Goal: Task Accomplishment & Management: Manage account settings

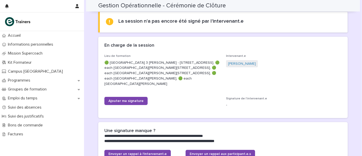
scroll to position [94, 0]
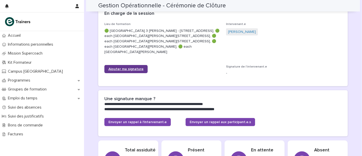
click at [117, 71] on span "Ajouter ma signature" at bounding box center [125, 69] width 35 height 4
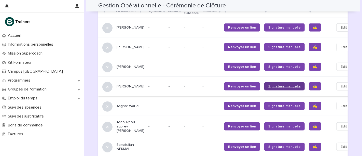
scroll to position [367, 0]
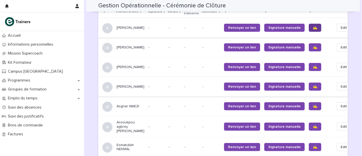
click at [309, 25] on link "✍️" at bounding box center [315, 28] width 12 height 8
click at [313, 47] on span "✍️" at bounding box center [315, 48] width 4 height 4
click at [309, 70] on link "✍️" at bounding box center [315, 67] width 12 height 8
click at [313, 85] on span "✍️" at bounding box center [315, 87] width 4 height 4
click at [313, 104] on span "✍️" at bounding box center [315, 106] width 4 height 4
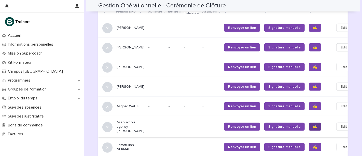
click at [309, 124] on link "✍️" at bounding box center [315, 126] width 12 height 8
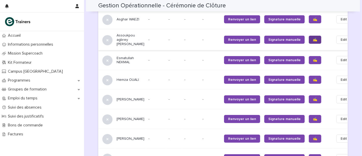
scroll to position [458, 0]
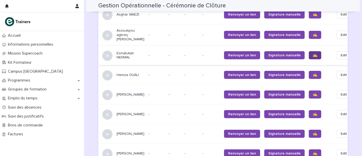
click at [313, 54] on span "✍️" at bounding box center [315, 55] width 4 height 4
click at [313, 73] on span "✍️" at bounding box center [315, 75] width 4 height 4
click at [313, 94] on span "✍️" at bounding box center [315, 95] width 4 height 4
click at [313, 114] on span "✍️" at bounding box center [315, 114] width 4 height 4
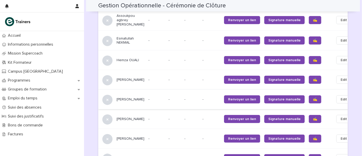
scroll to position [514, 0]
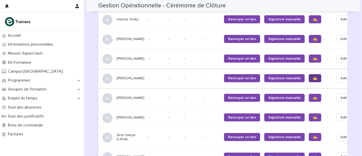
click at [313, 78] on span "✍️" at bounding box center [315, 78] width 4 height 4
click at [309, 133] on link "✍️" at bounding box center [315, 137] width 12 height 8
click at [313, 96] on span "✍️" at bounding box center [315, 98] width 4 height 4
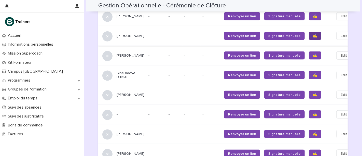
scroll to position [577, 0]
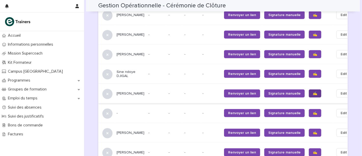
click at [313, 92] on span "✍️" at bounding box center [315, 94] width 4 height 4
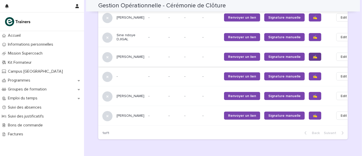
scroll to position [614, 0]
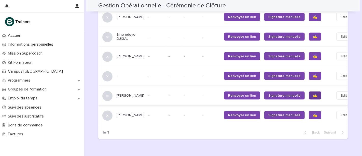
click at [313, 95] on span "✍️" at bounding box center [315, 96] width 4 height 4
click at [313, 117] on span "✍️" at bounding box center [315, 115] width 4 height 4
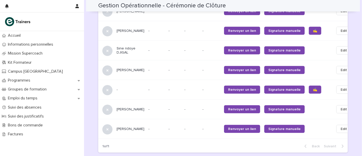
scroll to position [601, 0]
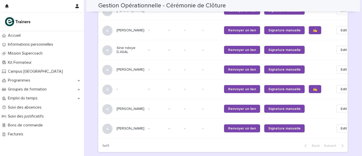
click at [106, 91] on icon at bounding box center [107, 90] width 4 height 4
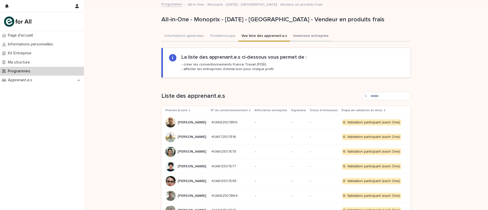
click at [295, 40] on button "Immersion entreprise" at bounding box center [311, 36] width 42 height 11
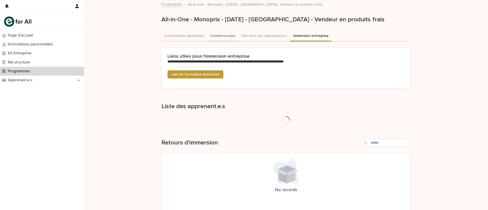
click at [222, 34] on button "Trombinoscope" at bounding box center [223, 36] width 32 height 11
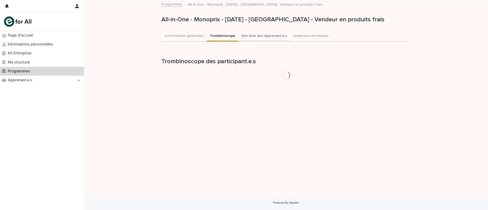
click at [246, 38] on button "Vue liste des apprenant.e.s" at bounding box center [265, 36] width 52 height 11
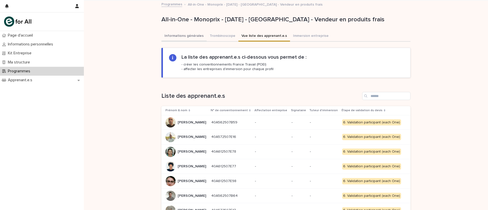
click at [162, 32] on button "Informations générales" at bounding box center [184, 36] width 45 height 11
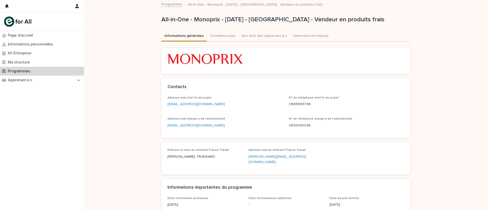
click at [174, 5] on link "Programmes" at bounding box center [172, 4] width 21 height 6
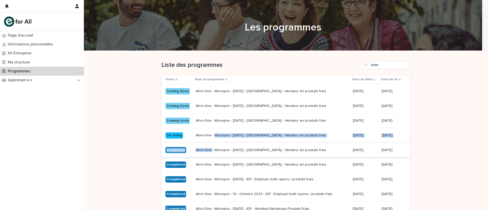
drag, startPoint x: 213, startPoint y: 135, endPoint x: 211, endPoint y: 150, distance: 15.3
click at [211, 150] on tbody "Coming Soon All-in-One - Monoprix - 26 - Novembre 2025 - Île-de-France - Vendeu…" at bounding box center [286, 157] width 249 height 147
click at [211, 150] on p "All-in-One - Monoprix - [DATE] - [GEOGRAPHIC_DATA] - Vendeur en produits frais" at bounding box center [272, 150] width 153 height 4
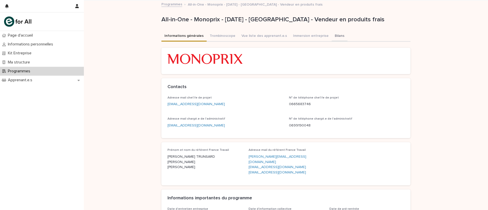
click at [332, 38] on button "Bilans" at bounding box center [340, 36] width 16 height 11
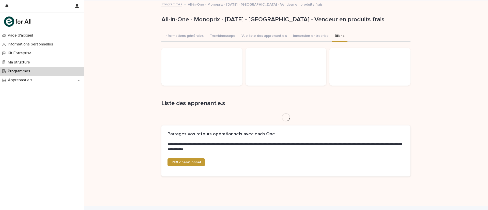
click at [139, 113] on div "**********" at bounding box center [286, 104] width 404 height 206
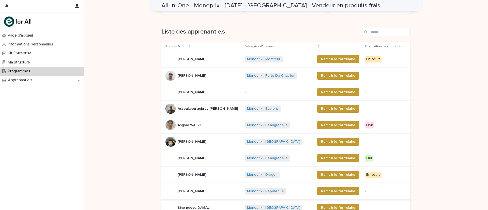
scroll to position [71, 0]
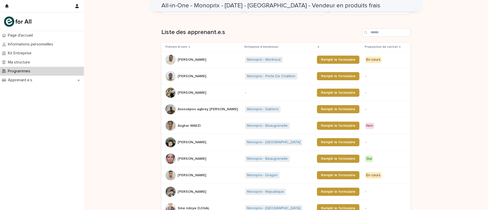
click at [123, 123] on div "Loading... Saving… Loading... Saving… All-in-One - Monoprix - 22 - Mai 2025 - Î…" at bounding box center [286, 188] width 404 height 519
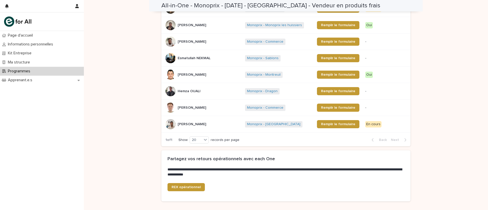
scroll to position [323, 0]
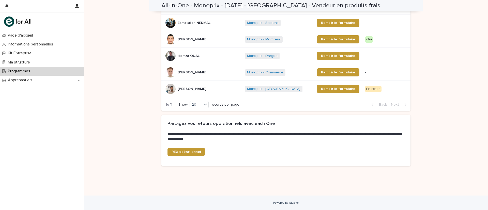
click at [189, 124] on h2 "Partagez vos retours opérationnels avec each One" at bounding box center [222, 124] width 108 height 6
click at [205, 138] on p "**********" at bounding box center [285, 137] width 235 height 10
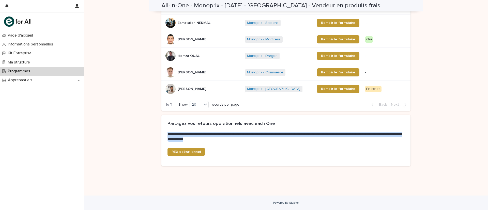
click at [205, 138] on p "**********" at bounding box center [285, 137] width 235 height 10
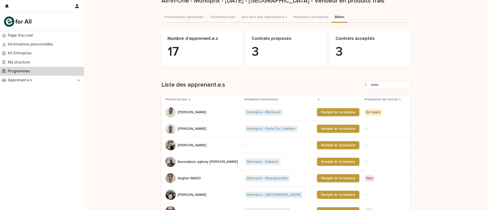
scroll to position [0, 0]
